Goal: Information Seeking & Learning: Learn about a topic

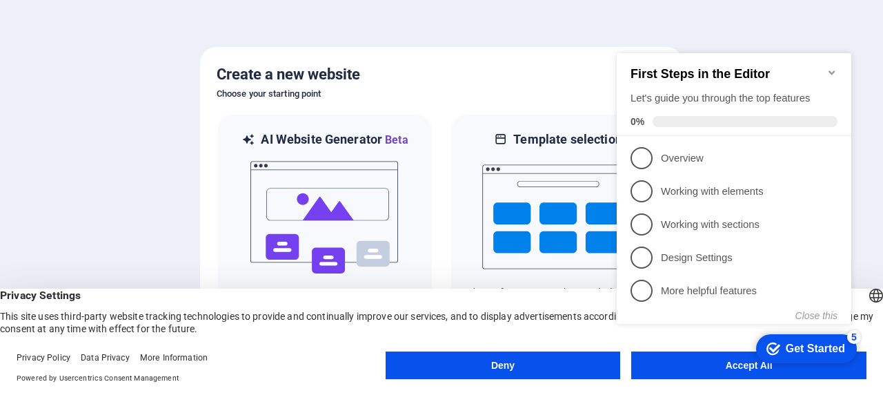
drag, startPoint x: 664, startPoint y: 369, endPoint x: 10, endPoint y: 298, distance: 657.9
click at [664, 369] on appcues-checklist "Contextual help checklist present on screen" at bounding box center [736, 203] width 251 height 338
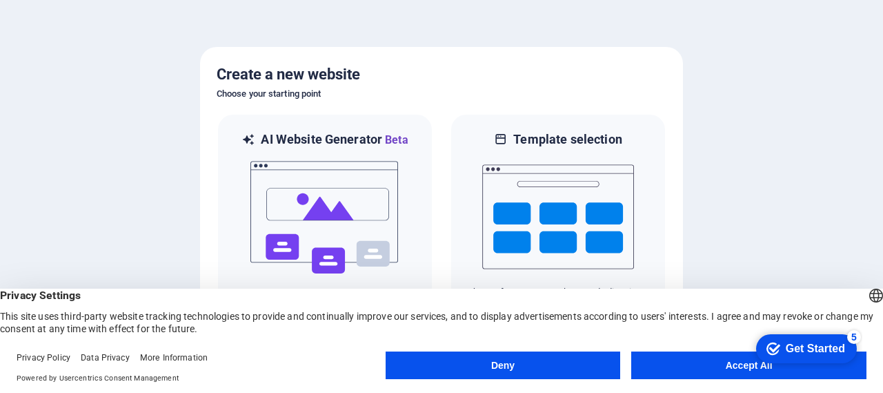
click at [693, 366] on button "Accept All" at bounding box center [748, 365] width 235 height 28
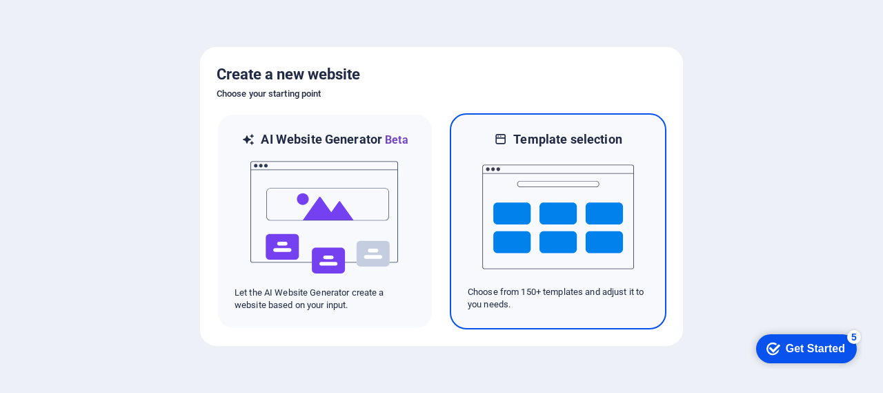
click at [531, 252] on img at bounding box center [558, 217] width 152 height 138
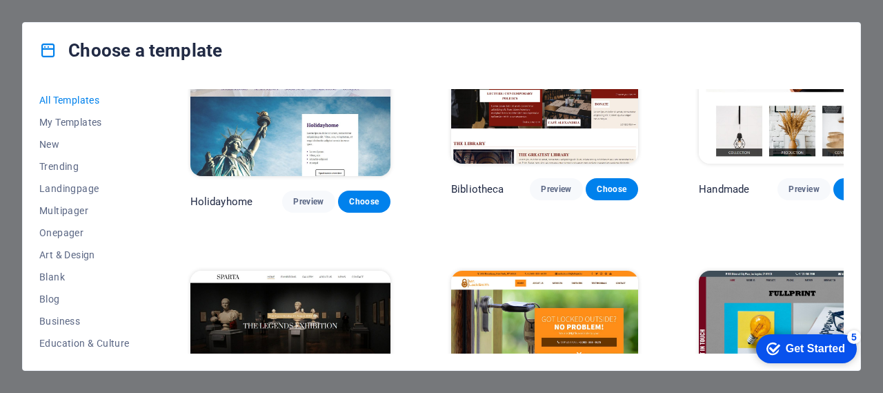
scroll to position [7382, 0]
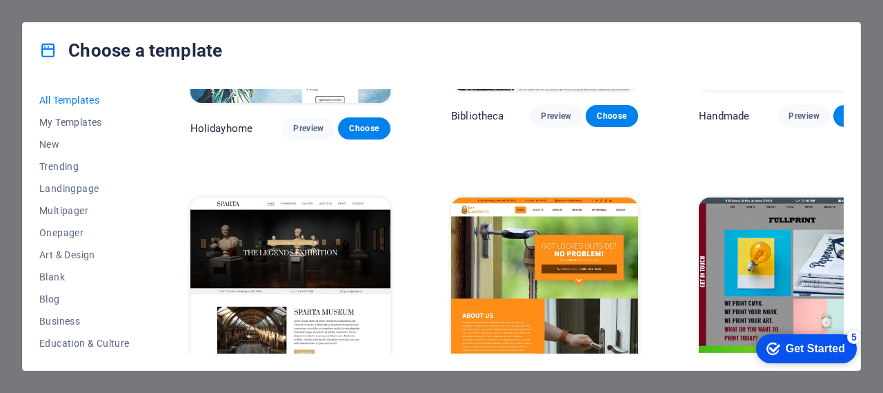
scroll to position [7451, 0]
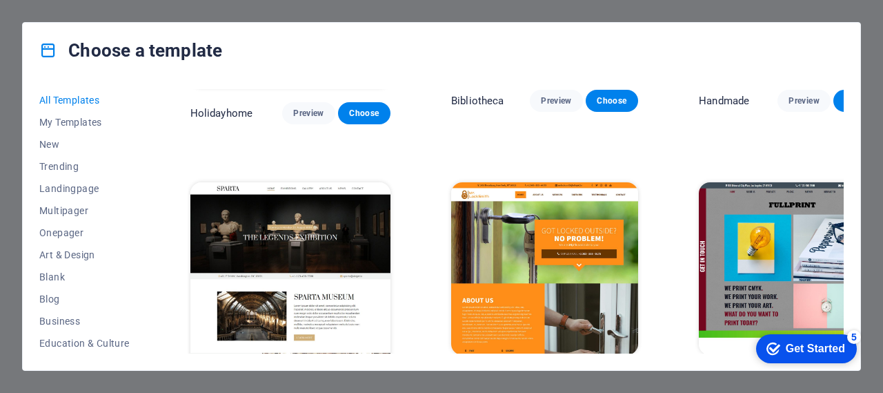
click at [448, 244] on div "SugarDough Preview Choose RepairIT Preview Choose Peoneera Preview Choose Art M…" at bounding box center [516, 288] width 656 height 15301
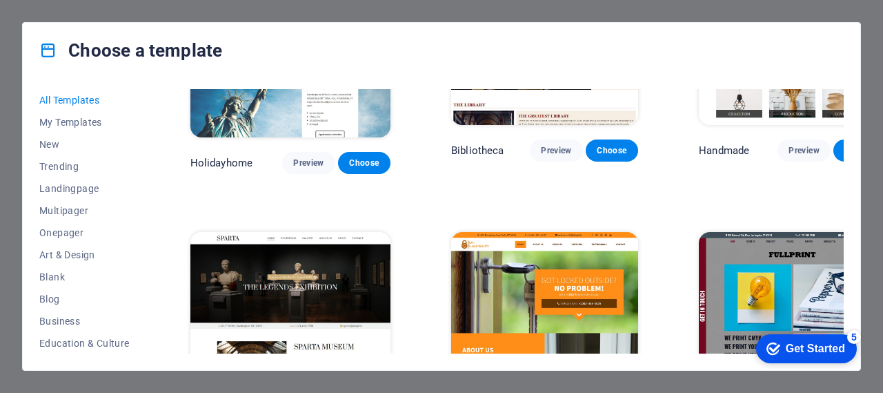
scroll to position [7382, 0]
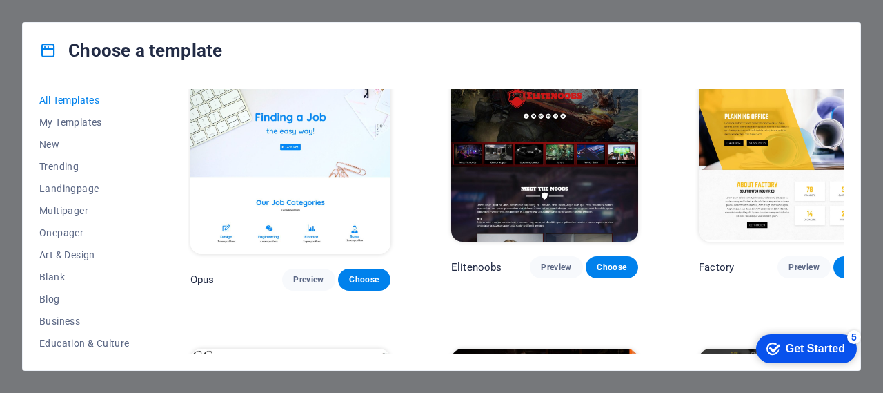
scroll to position [9935, 0]
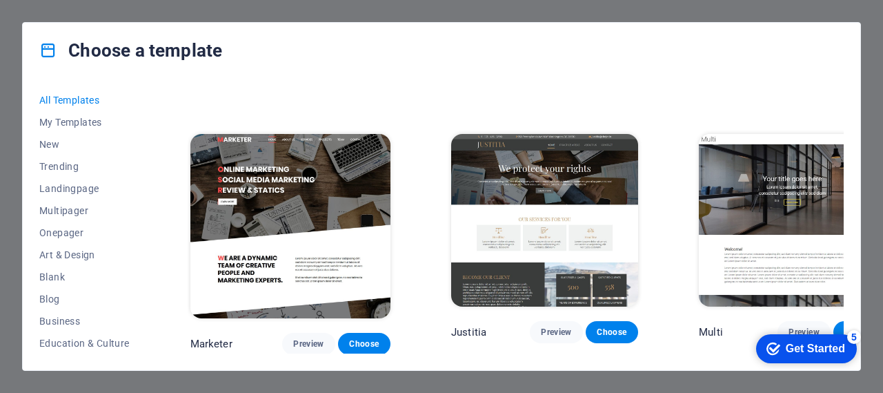
scroll to position [11177, 0]
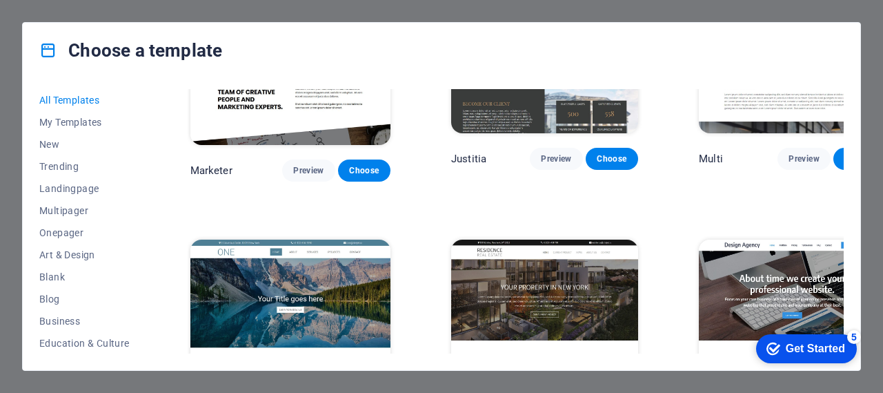
scroll to position [11384, 0]
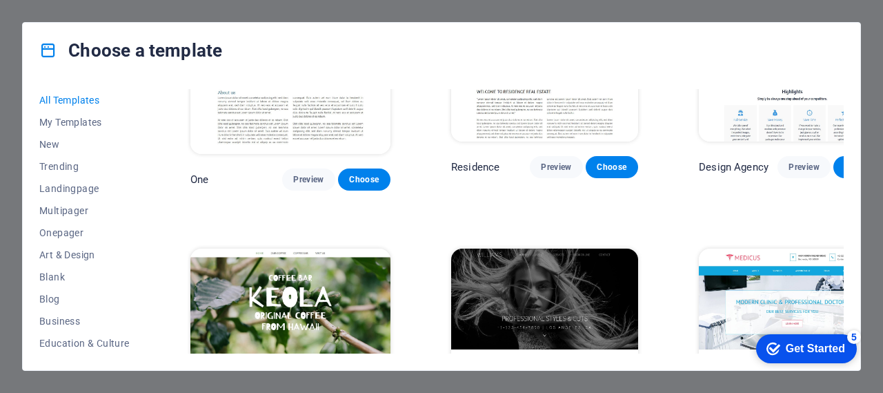
scroll to position [11591, 0]
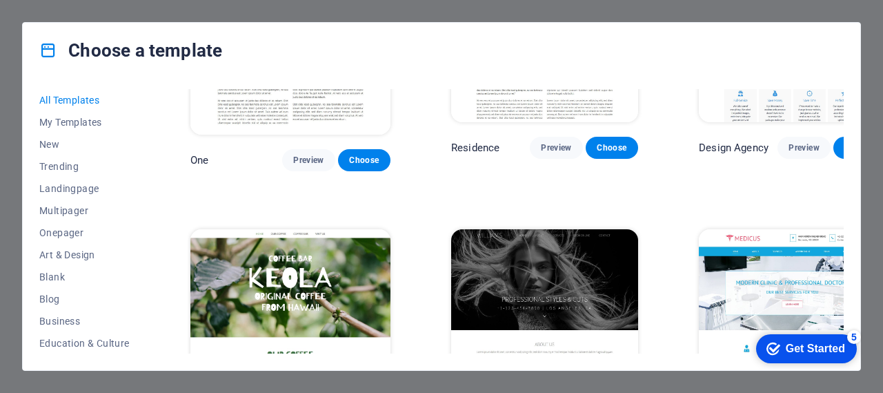
drag, startPoint x: 657, startPoint y: 235, endPoint x: 711, endPoint y: 258, distance: 58.7
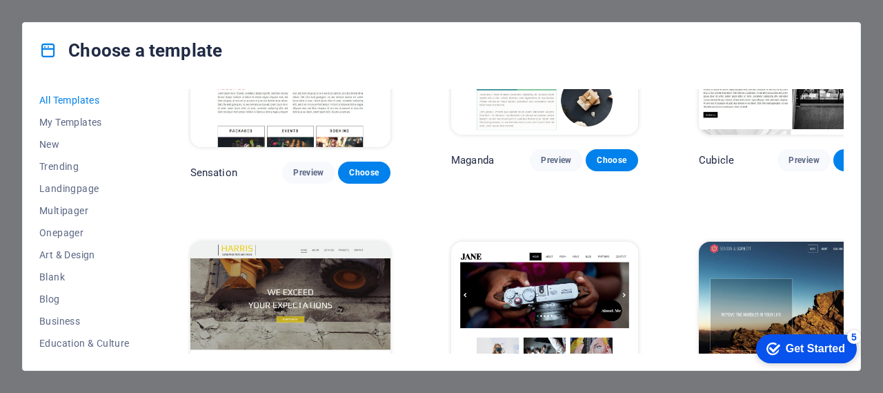
scroll to position [12143, 0]
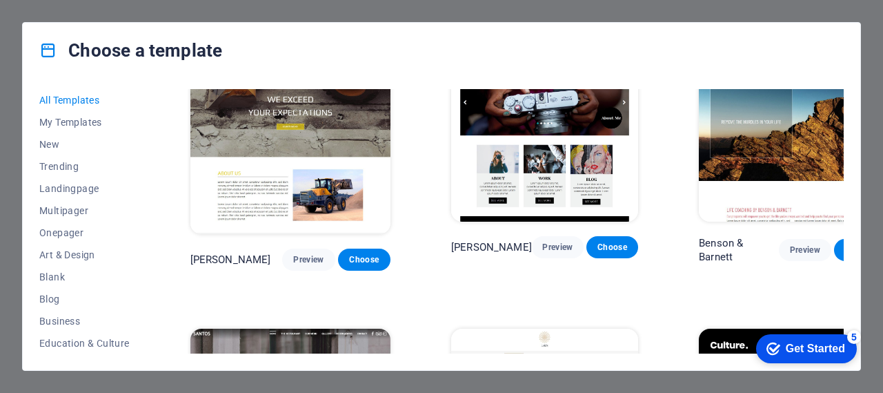
scroll to position [12350, 0]
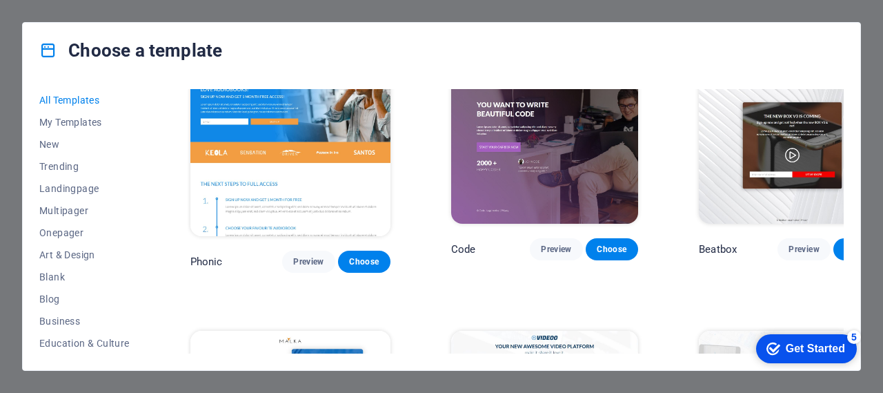
scroll to position [12902, 0]
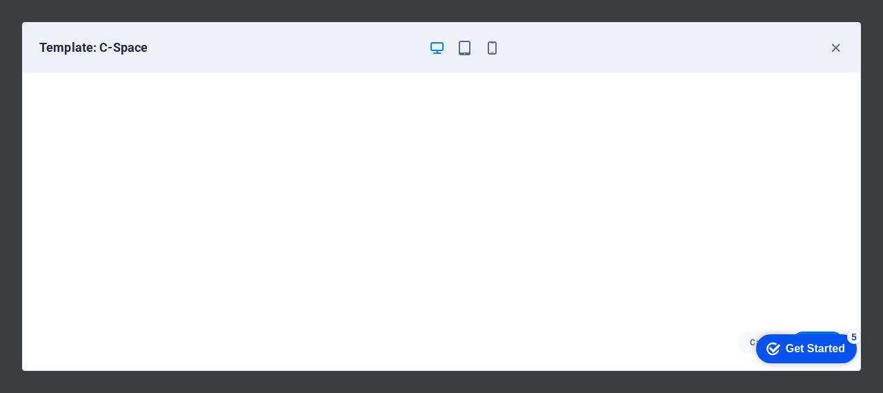
scroll to position [3, 0]
click at [830, 52] on icon "button" at bounding box center [836, 48] width 16 height 16
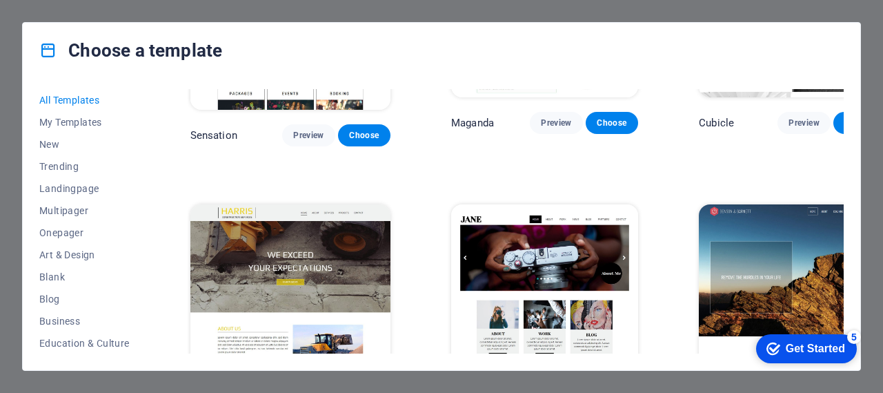
scroll to position [12381, 0]
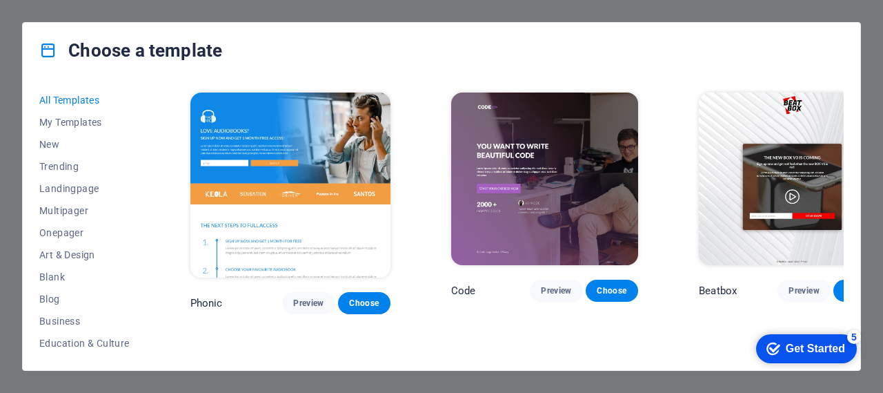
scroll to position [12864, 0]
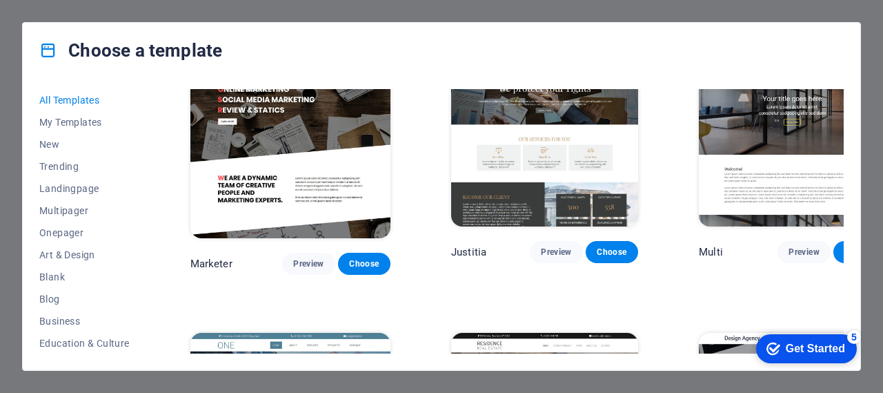
scroll to position [11346, 0]
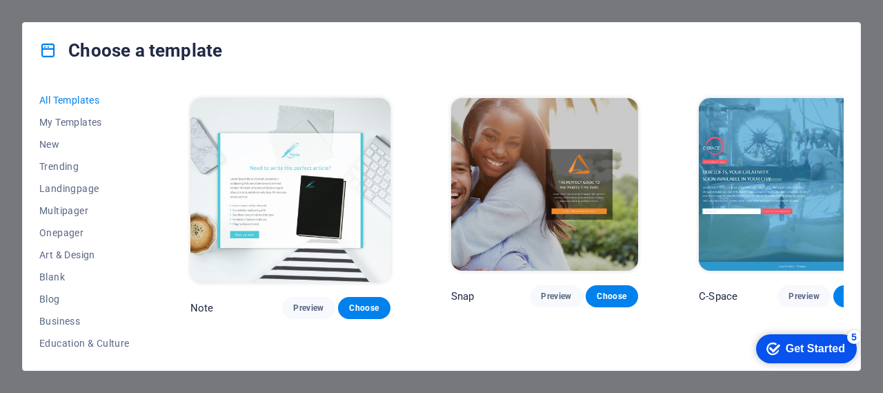
scroll to position [13692, 0]
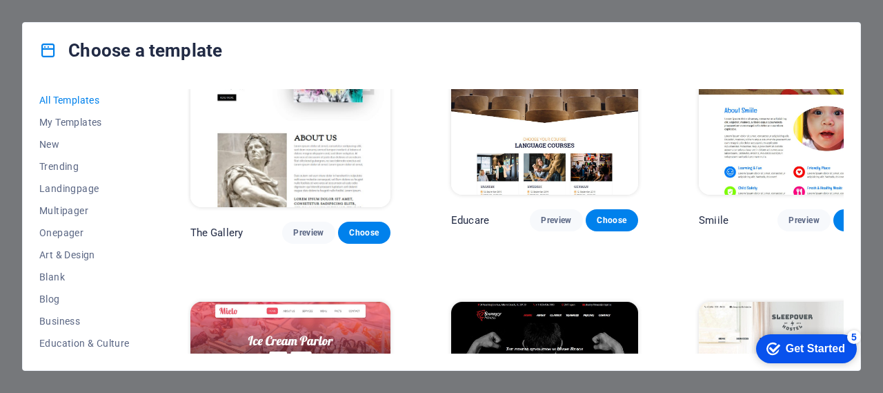
scroll to position [8379, 0]
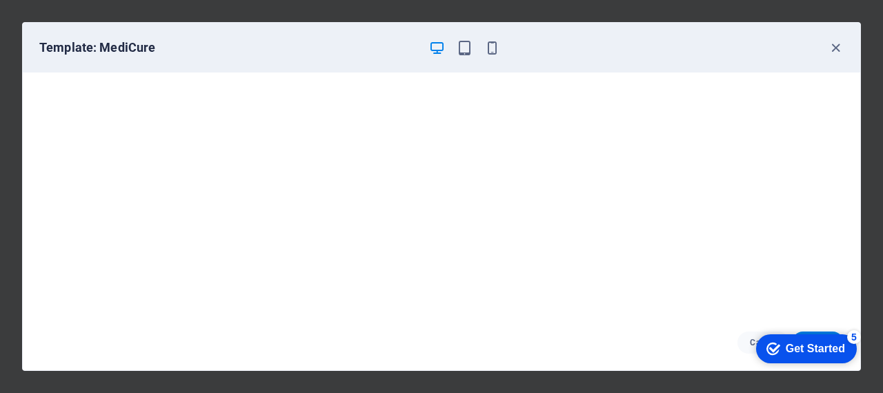
click at [433, 50] on icon "button" at bounding box center [437, 48] width 16 height 16
click at [833, 48] on icon "button" at bounding box center [836, 48] width 16 height 16
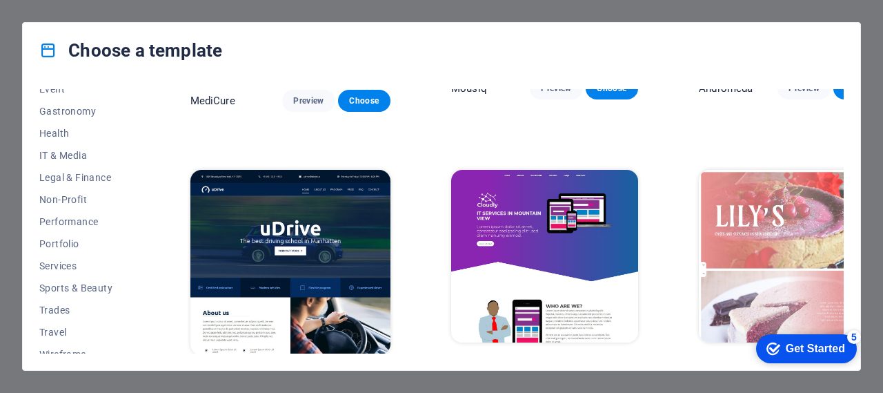
scroll to position [287, 0]
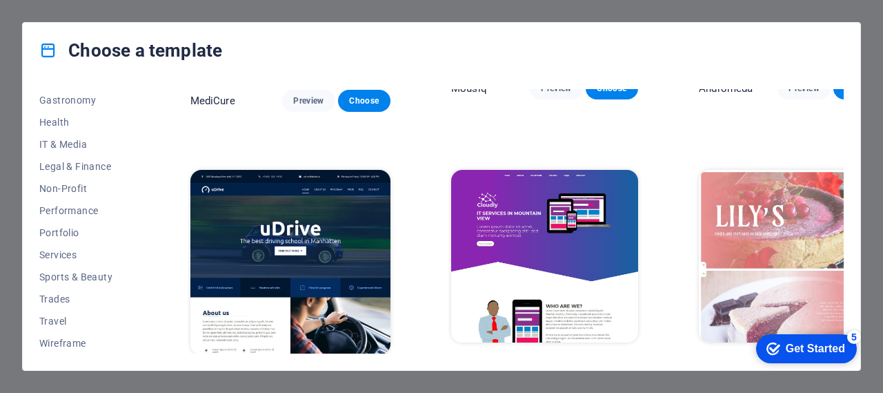
click at [65, 253] on span "Services" at bounding box center [84, 254] width 90 height 11
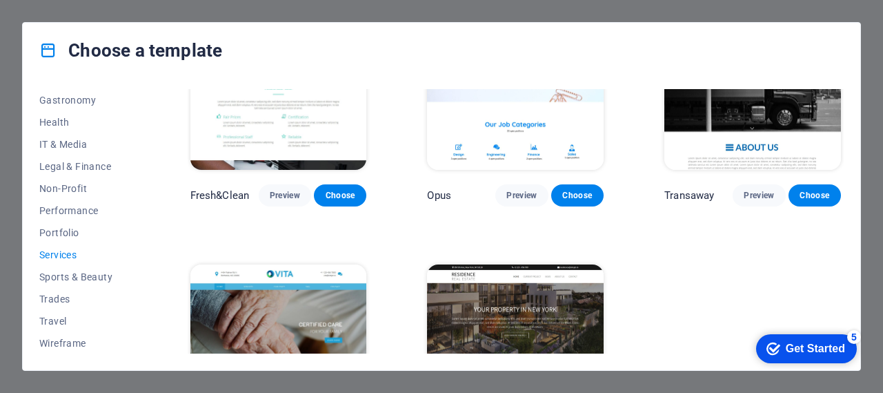
scroll to position [1485, 0]
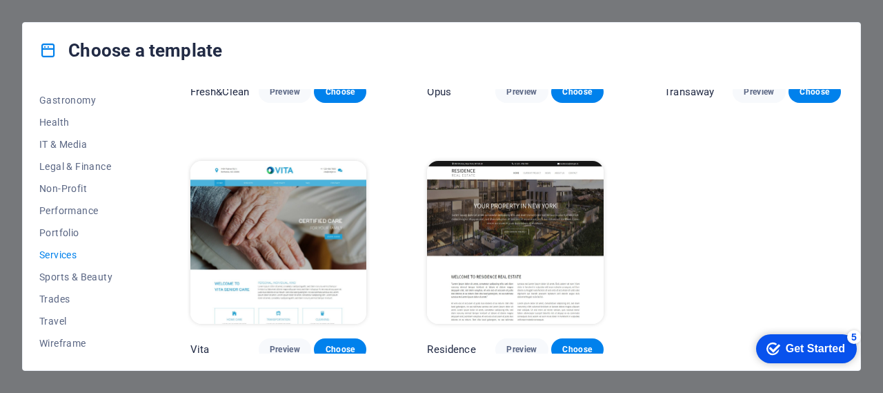
click at [275, 344] on span "Preview" at bounding box center [285, 349] width 30 height 11
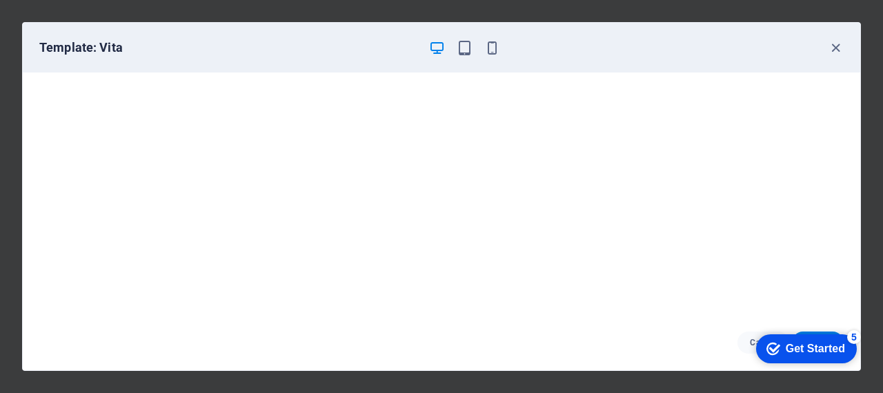
click at [836, 46] on icon "button" at bounding box center [836, 48] width 16 height 16
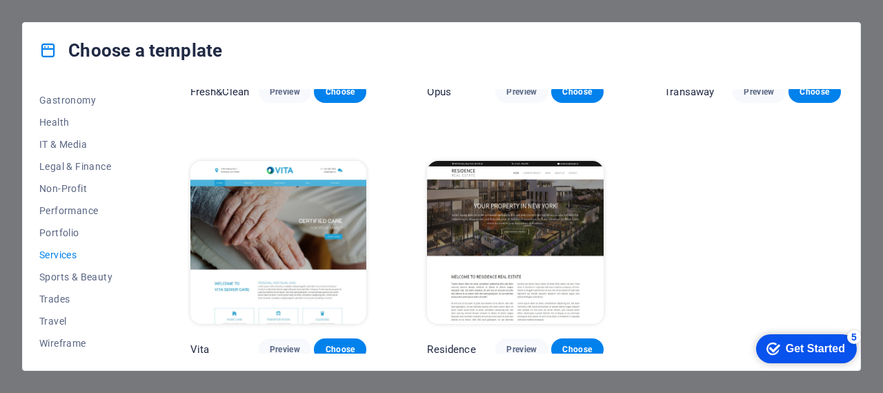
click at [61, 168] on span "Legal & Finance" at bounding box center [84, 166] width 90 height 11
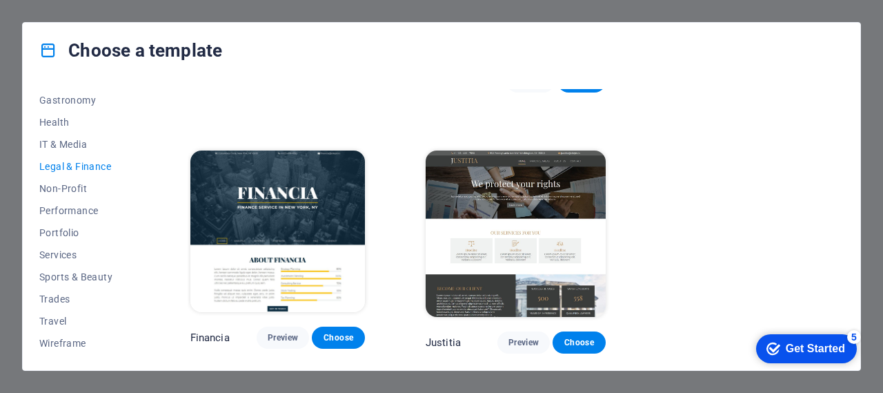
scroll to position [190, 0]
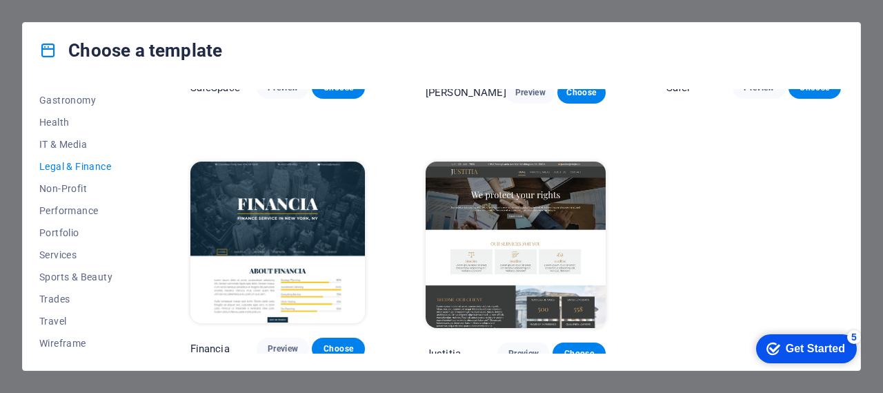
click at [68, 126] on span "Health" at bounding box center [84, 122] width 90 height 11
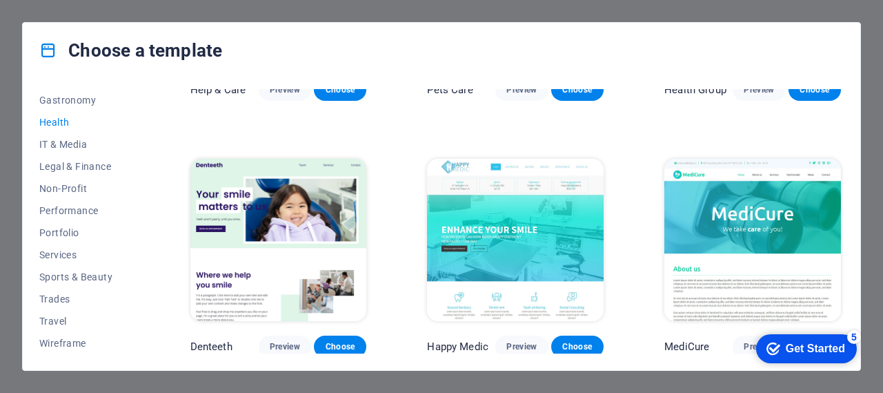
scroll to position [446, 0]
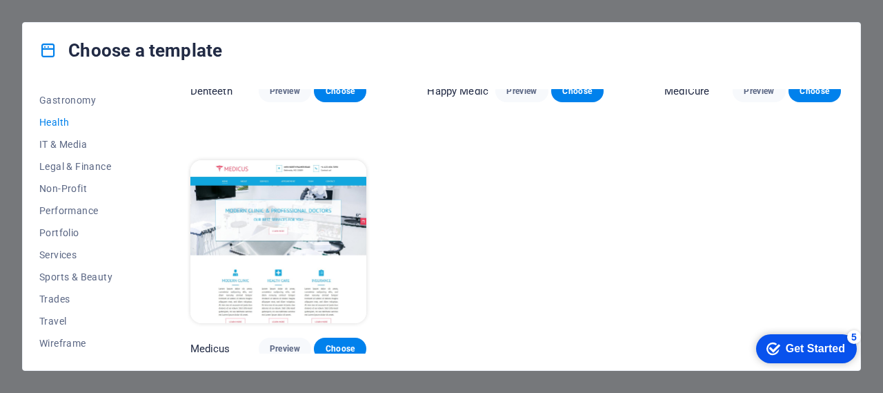
click at [298, 344] on span "Preview" at bounding box center [285, 348] width 30 height 11
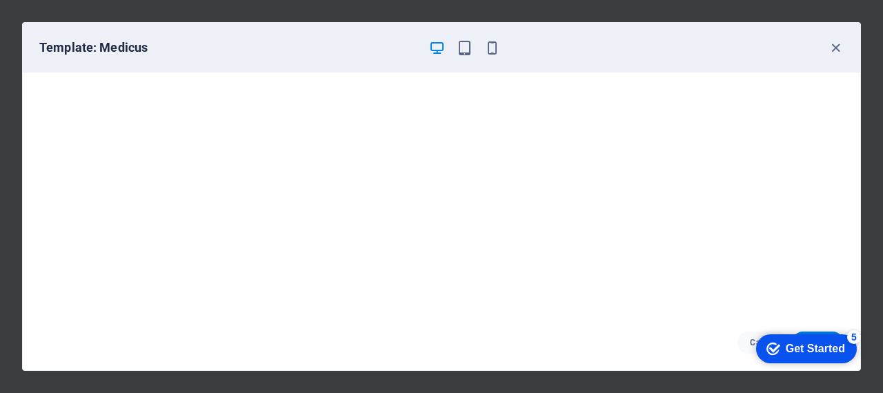
click at [834, 46] on icon "button" at bounding box center [836, 48] width 16 height 16
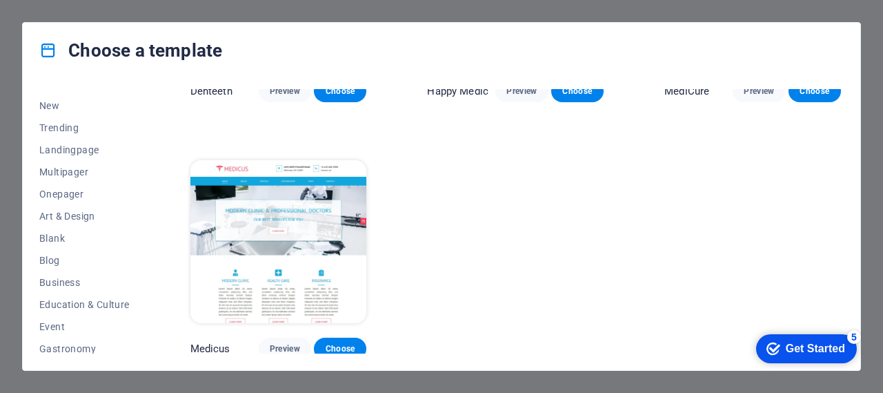
scroll to position [0, 0]
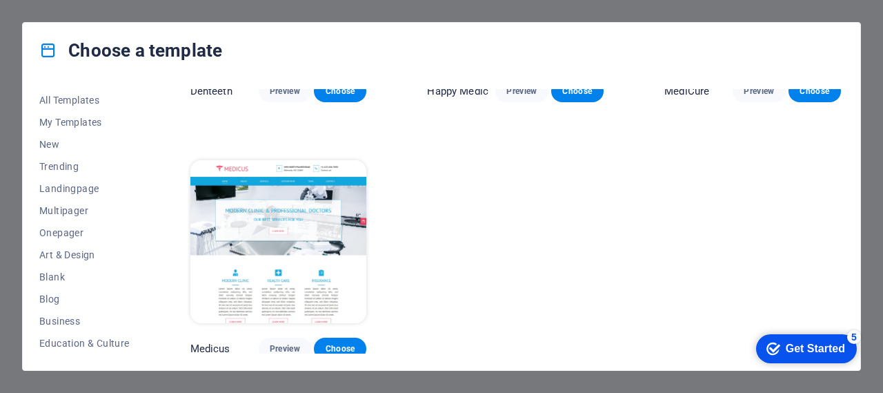
click at [90, 101] on span "All Templates" at bounding box center [84, 100] width 90 height 11
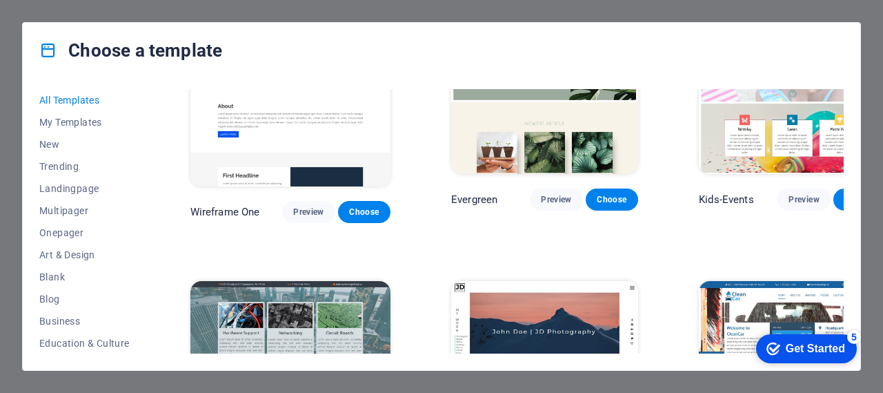
scroll to position [4849, 0]
